Goal: Task Accomplishment & Management: Use online tool/utility

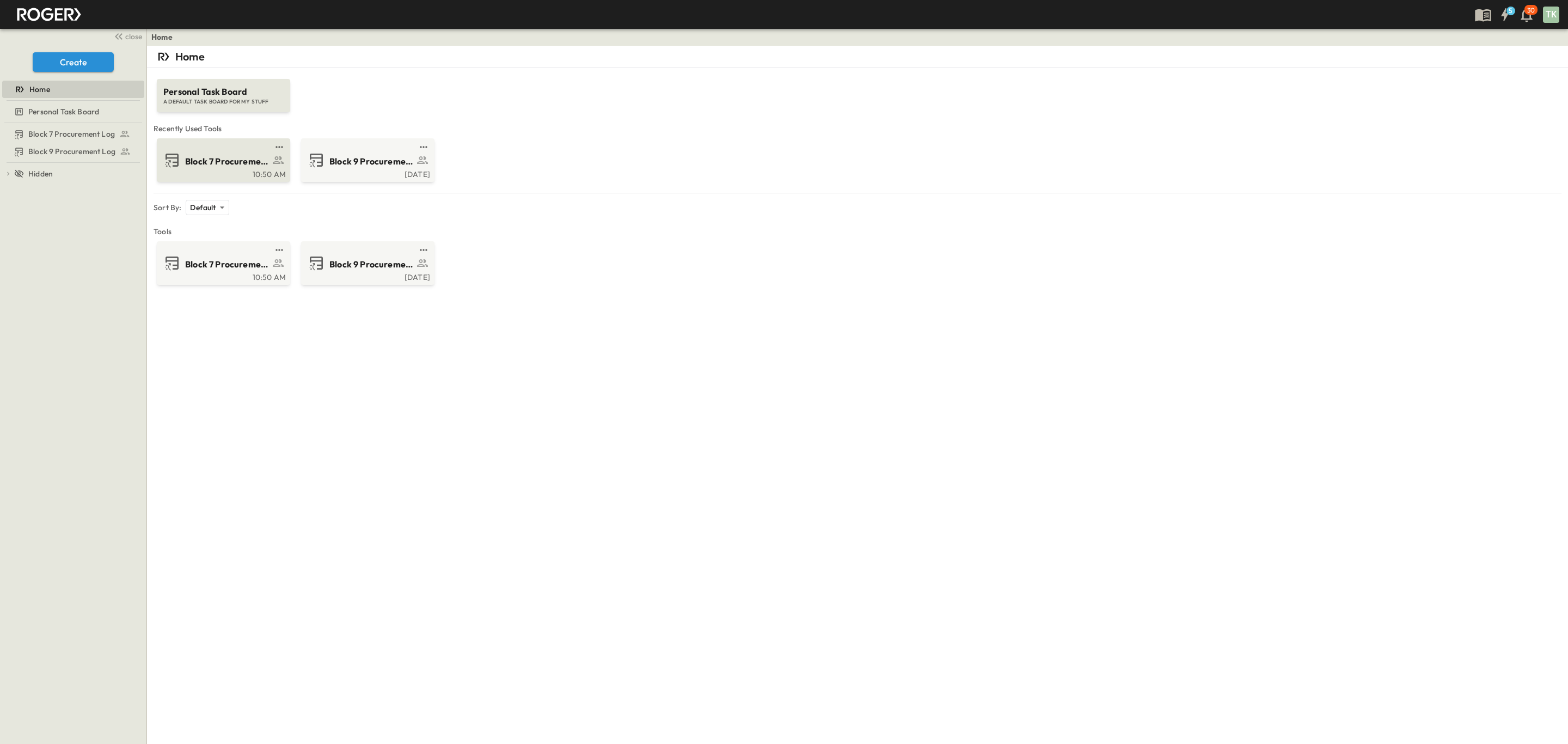
click at [226, 169] on div "Block 7 Procurement Log" at bounding box center [223, 160] width 118 height 18
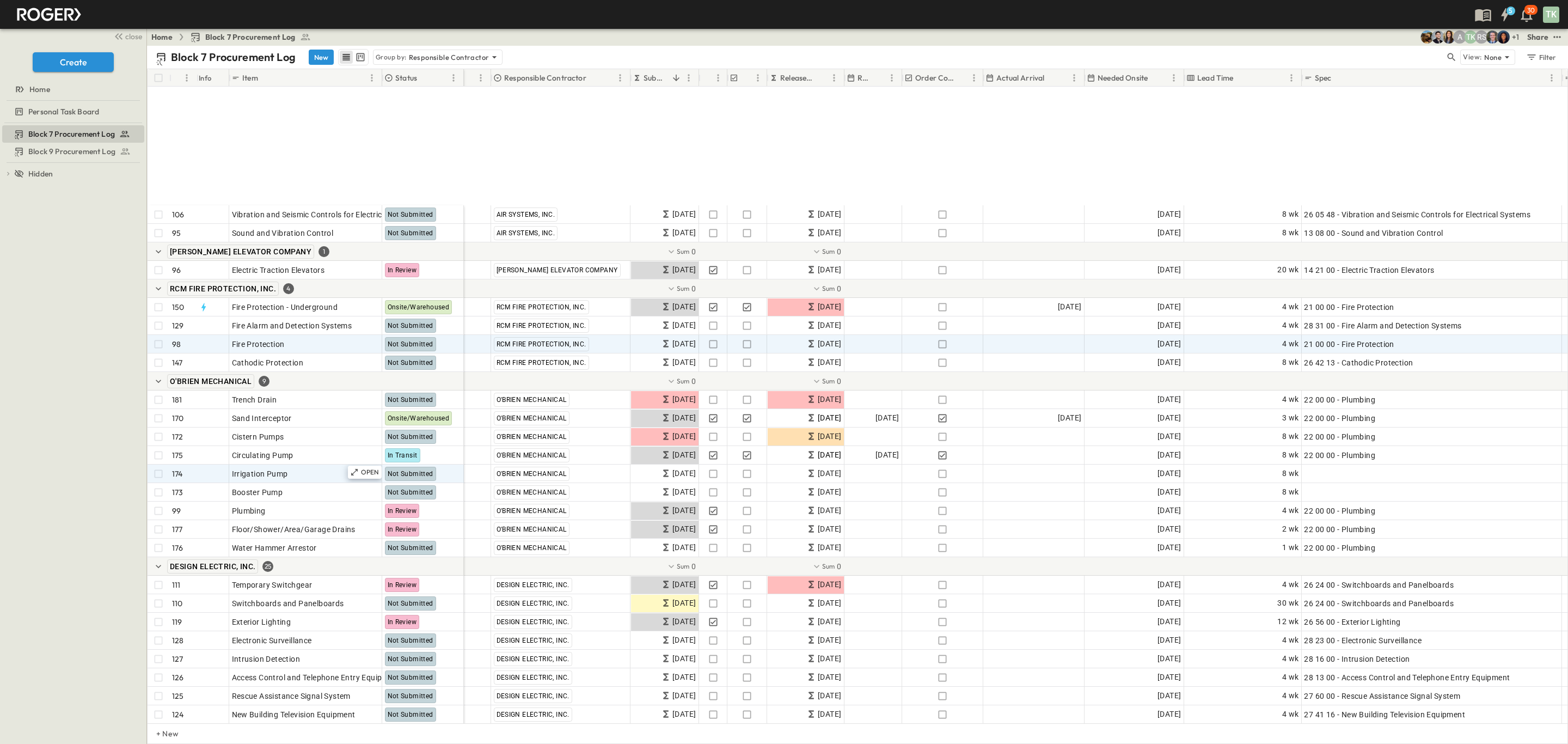
scroll to position [2858, 0]
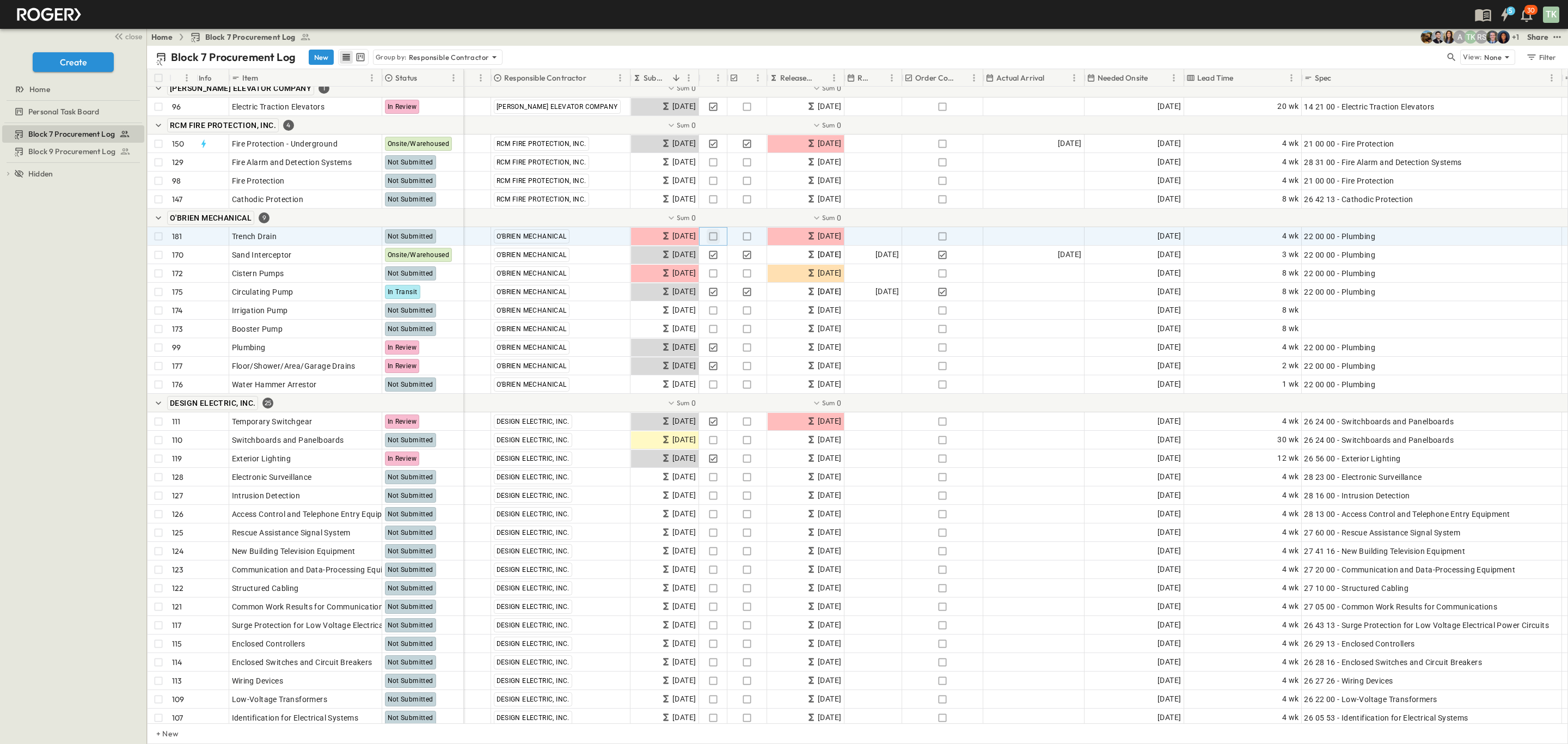
drag, startPoint x: 708, startPoint y: 236, endPoint x: 747, endPoint y: 238, distance: 39.1
click at [708, 236] on icon "button" at bounding box center [713, 236] width 11 height 11
click at [747, 238] on icon "button" at bounding box center [747, 236] width 11 height 11
drag, startPoint x: 941, startPoint y: 234, endPoint x: 1198, endPoint y: 234, distance: 257.0
click at [941, 234] on icon "button" at bounding box center [942, 236] width 11 height 11
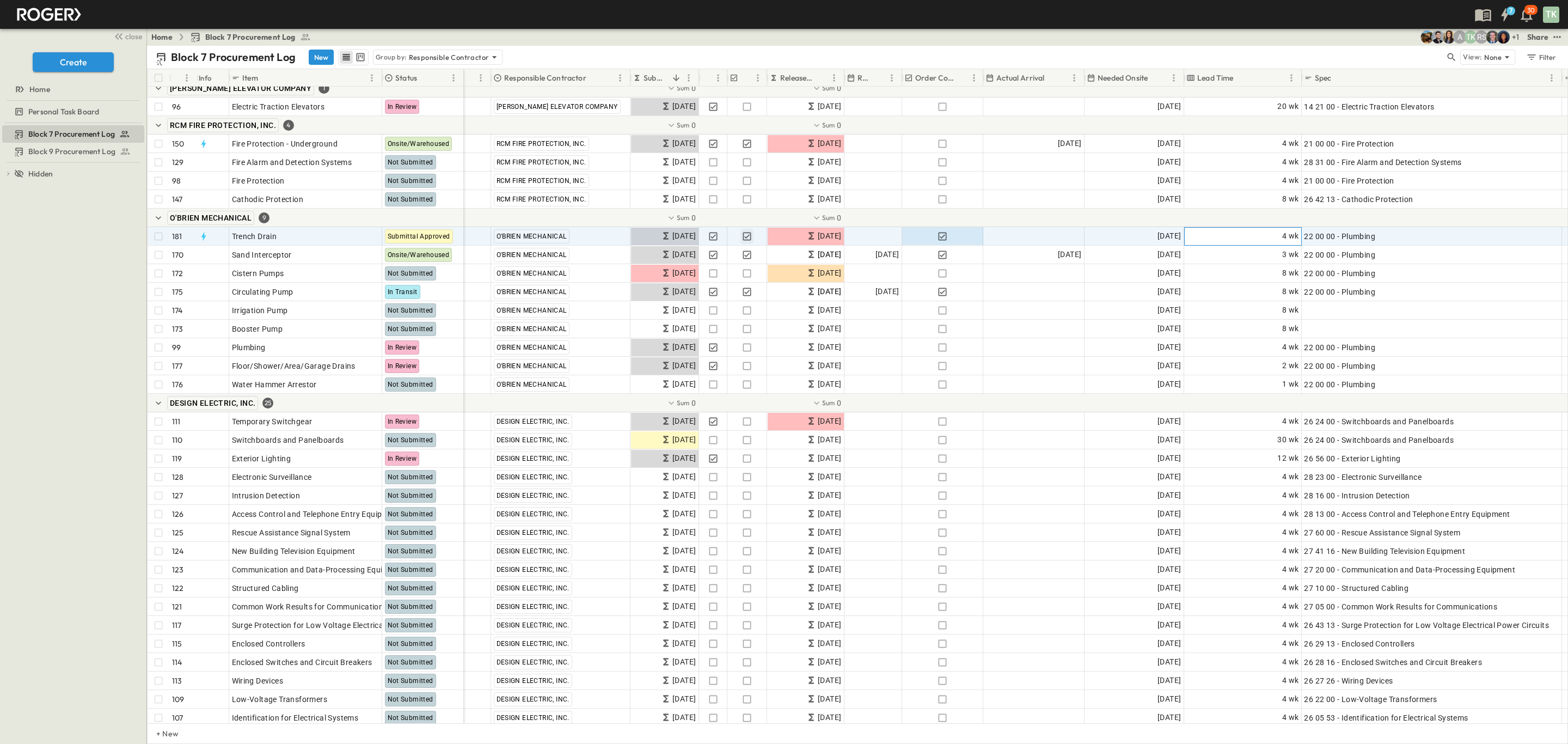
click at [1252, 237] on div "4 wk" at bounding box center [1243, 236] width 117 height 18
type input "*"
